Goal: Check status: Check status

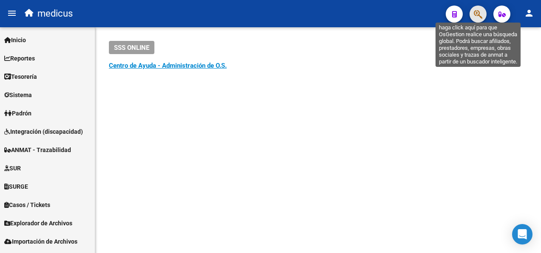
click at [480, 18] on icon "button" at bounding box center [478, 14] width 9 height 10
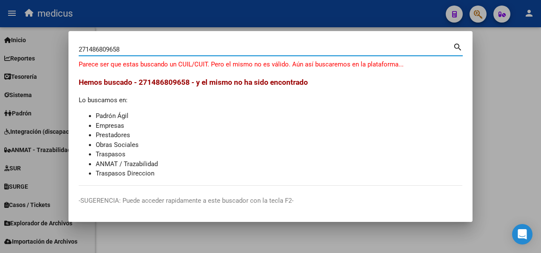
click at [107, 47] on input "271486809658" at bounding box center [266, 50] width 374 height 8
click at [104, 49] on input "271486809658" at bounding box center [266, 50] width 374 height 8
click at [101, 48] on input "271486809658" at bounding box center [266, 50] width 374 height 8
type input "8"
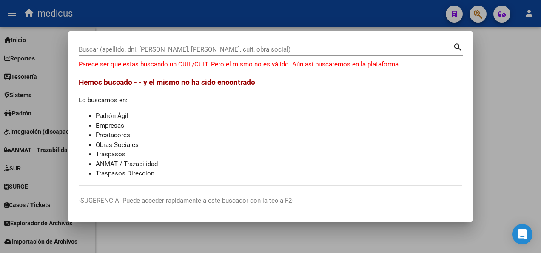
click at [116, 49] on input "Buscar (apellido, dni, [PERSON_NAME], [PERSON_NAME], cuit, obra social)" at bounding box center [266, 50] width 374 height 8
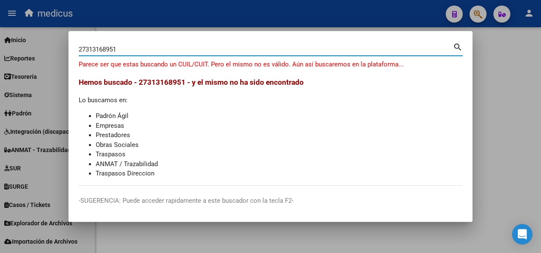
type input "27313168951"
click at [458, 47] on mat-icon "search" at bounding box center [458, 46] width 10 height 10
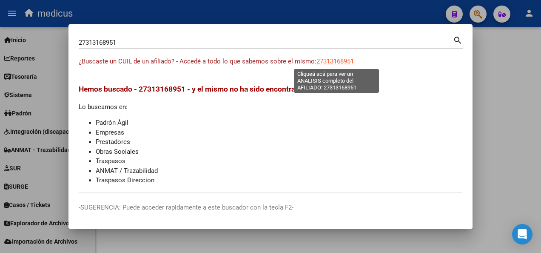
click at [335, 60] on span "27313168951" at bounding box center [335, 61] width 37 height 8
type textarea "27313168951"
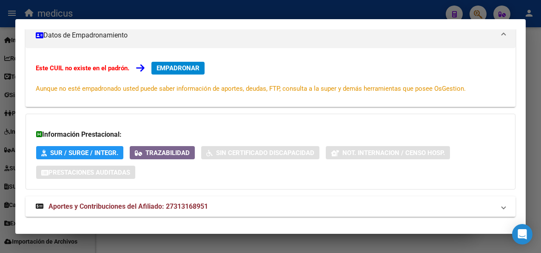
scroll to position [134, 0]
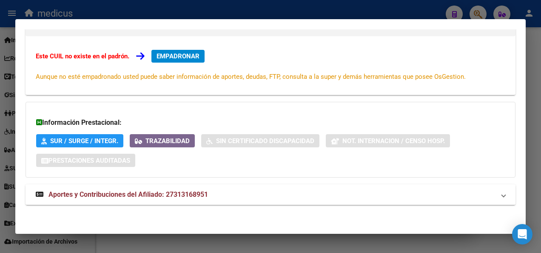
click at [81, 192] on span "Aportes y Contribuciones del Afiliado: 27313168951" at bounding box center [129, 194] width 160 height 8
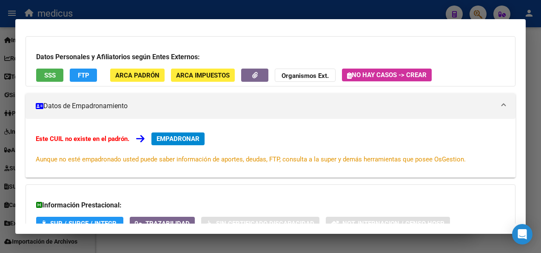
scroll to position [0, 0]
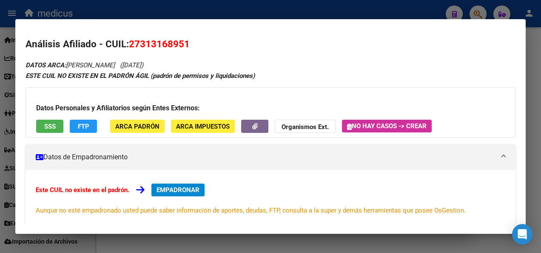
click at [40, 123] on button "SSS" at bounding box center [49, 126] width 27 height 13
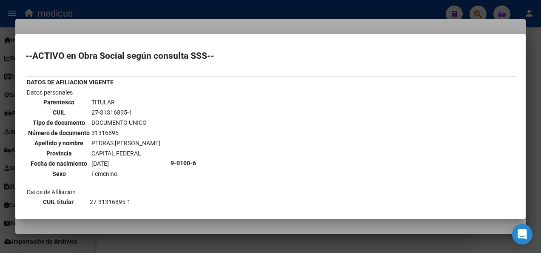
click at [226, 20] on div at bounding box center [270, 126] width 541 height 253
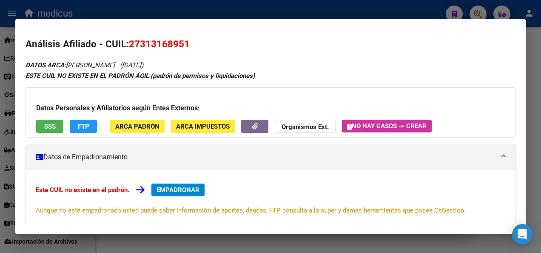
click at [476, 8] on div at bounding box center [270, 126] width 541 height 253
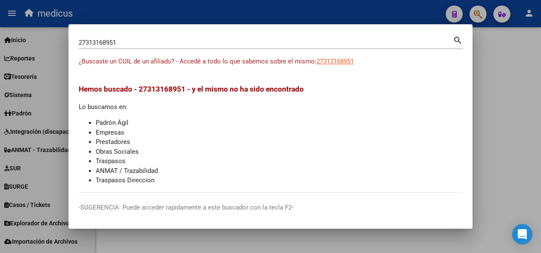
drag, startPoint x: 121, startPoint y: 41, endPoint x: 72, endPoint y: 41, distance: 48.5
click at [72, 41] on mat-dialog-content "27313168951 Buscar (apellido, dni, cuil, nro traspaso, cuit, obra social) searc…" at bounding box center [271, 113] width 404 height 158
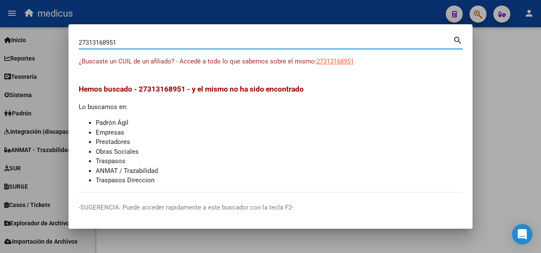
drag, startPoint x: 141, startPoint y: 40, endPoint x: 79, endPoint y: 37, distance: 61.8
click at [79, 37] on div "27313168951 Buscar (apellido, dni, [PERSON_NAME], [PERSON_NAME], cuit, obra soc…" at bounding box center [266, 42] width 374 height 13
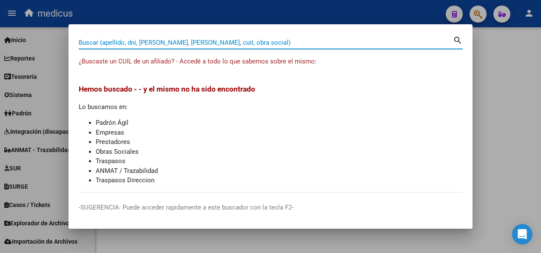
drag, startPoint x: 488, startPoint y: 21, endPoint x: 483, endPoint y: 16, distance: 7.5
click at [486, 20] on div at bounding box center [270, 126] width 541 height 253
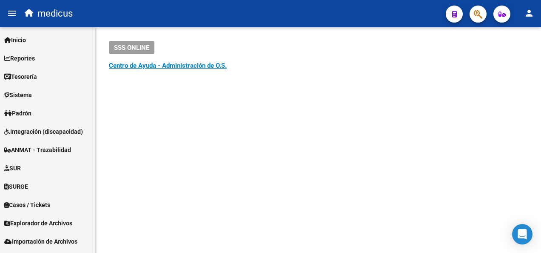
click at [477, 8] on span "button" at bounding box center [478, 14] width 9 height 17
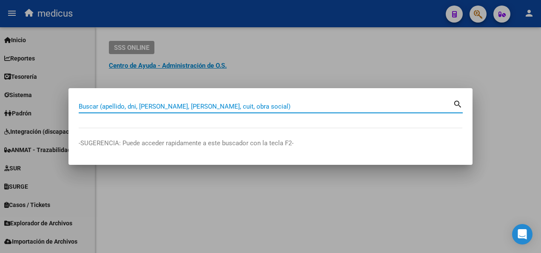
click at [477, 8] on div at bounding box center [270, 126] width 541 height 253
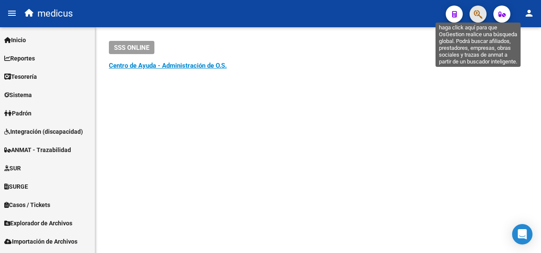
click at [482, 11] on icon "button" at bounding box center [478, 14] width 9 height 10
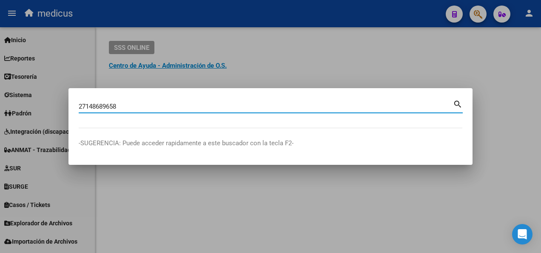
type input "27148689658"
click at [459, 104] on mat-icon "search" at bounding box center [458, 103] width 10 height 10
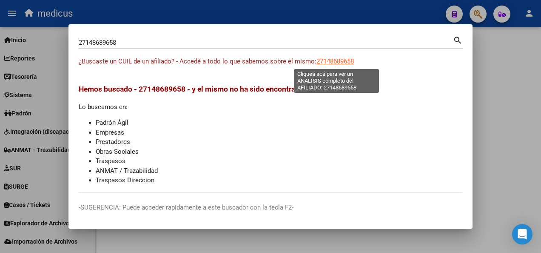
click at [324, 60] on span "27148689658" at bounding box center [335, 61] width 37 height 8
type textarea "27148689658"
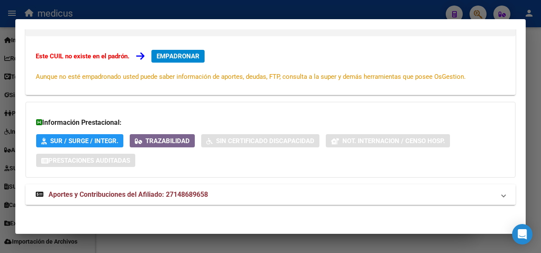
click at [146, 190] on span "Aportes y Contribuciones del Afiliado: 27148689658" at bounding box center [129, 194] width 160 height 8
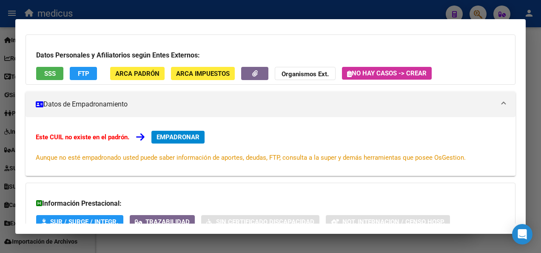
scroll to position [10, 0]
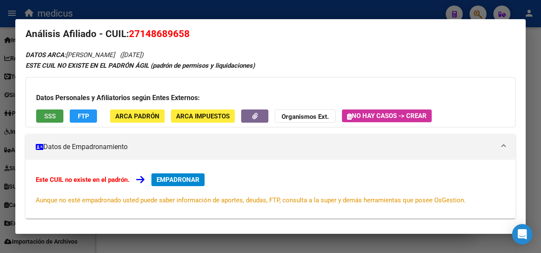
click at [51, 111] on button "SSS" at bounding box center [49, 115] width 27 height 13
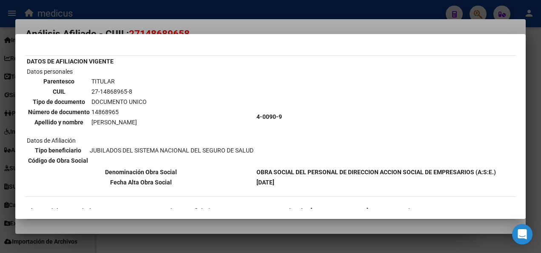
scroll to position [85, 0]
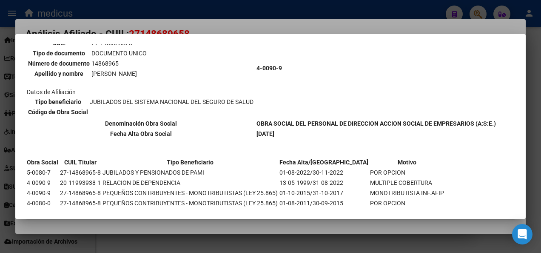
click at [240, 23] on div at bounding box center [270, 126] width 541 height 253
